Goal: Find specific page/section: Find specific page/section

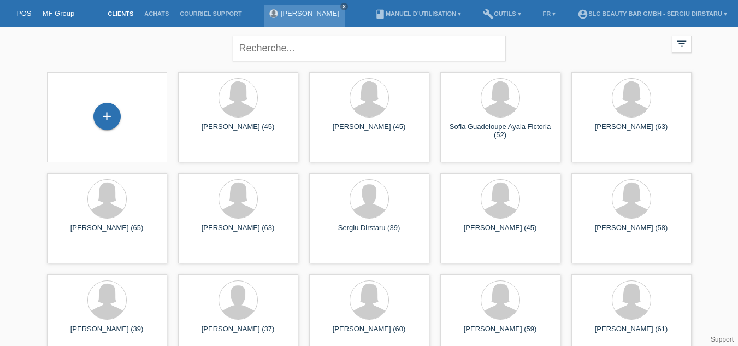
click at [300, 14] on link "[PERSON_NAME]" at bounding box center [310, 13] width 58 height 8
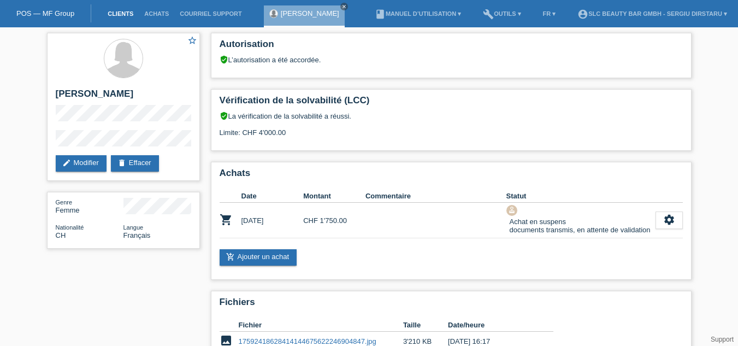
click at [120, 13] on link "Clients" at bounding box center [120, 13] width 37 height 7
